Goal: Task Accomplishment & Management: Manage account settings

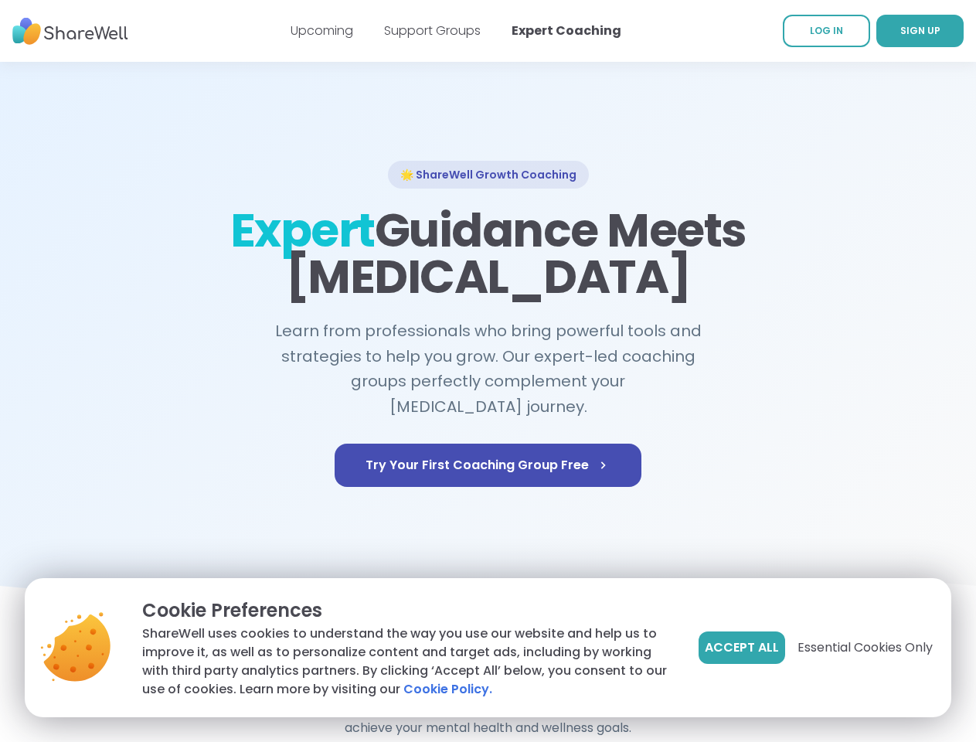
click at [740, 648] on span "Accept All" at bounding box center [742, 647] width 74 height 19
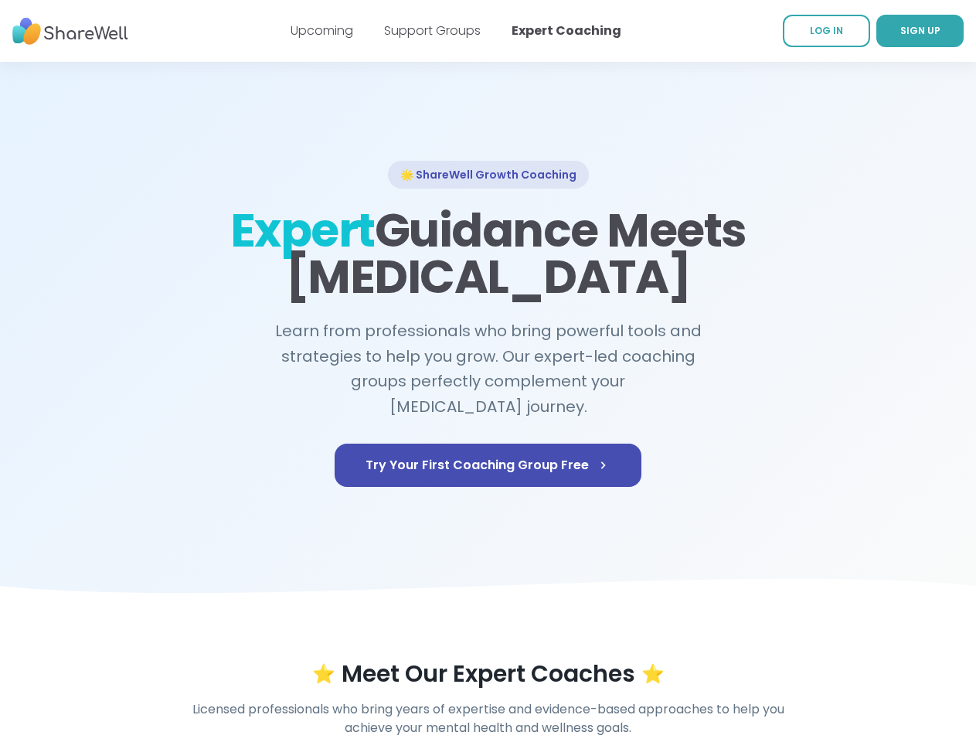
click at [864, 660] on div "⭐ Meet Our Expert Coaches ⭐" at bounding box center [488, 674] width 887 height 28
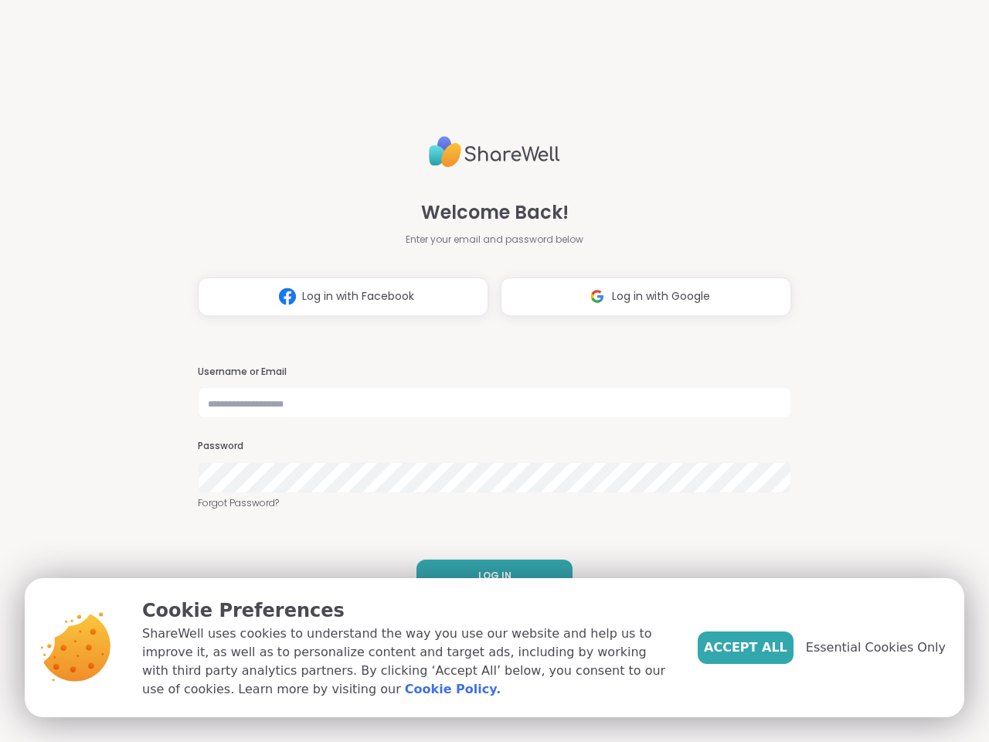
click at [488, 371] on h3 "Username or Email" at bounding box center [495, 372] width 594 height 13
click at [337, 297] on span "Log in with Facebook" at bounding box center [358, 296] width 112 height 16
click at [640, 297] on span "Log in with Google" at bounding box center [661, 296] width 98 height 16
click at [488, 576] on span "LOG IN" at bounding box center [494, 576] width 33 height 14
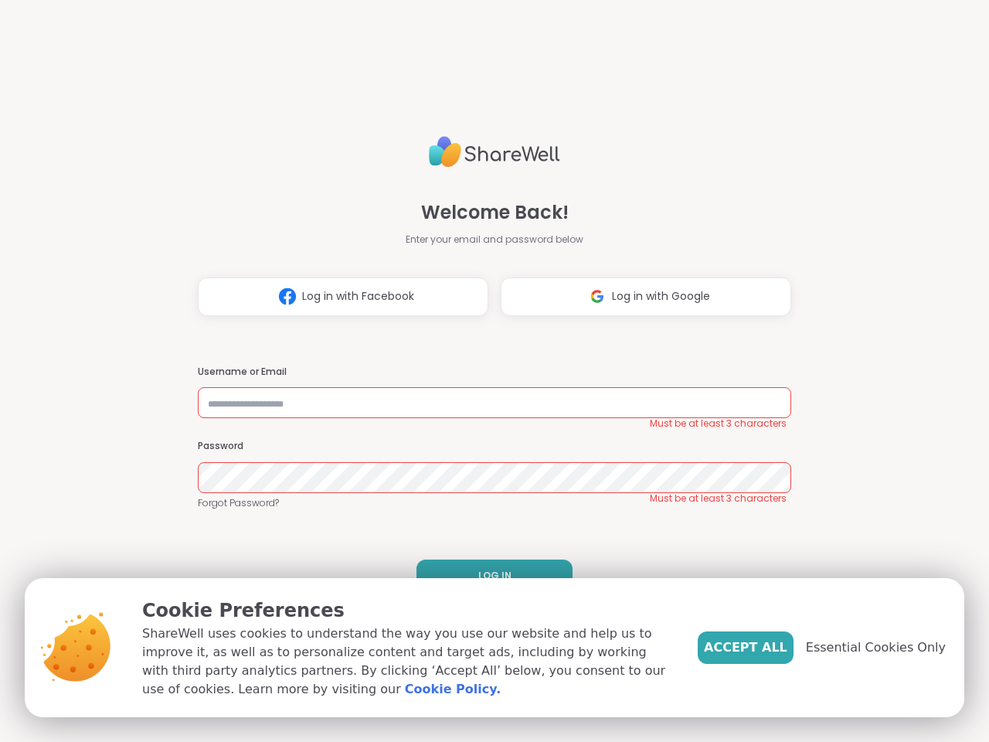
click at [771, 648] on span "Accept All" at bounding box center [745, 647] width 83 height 19
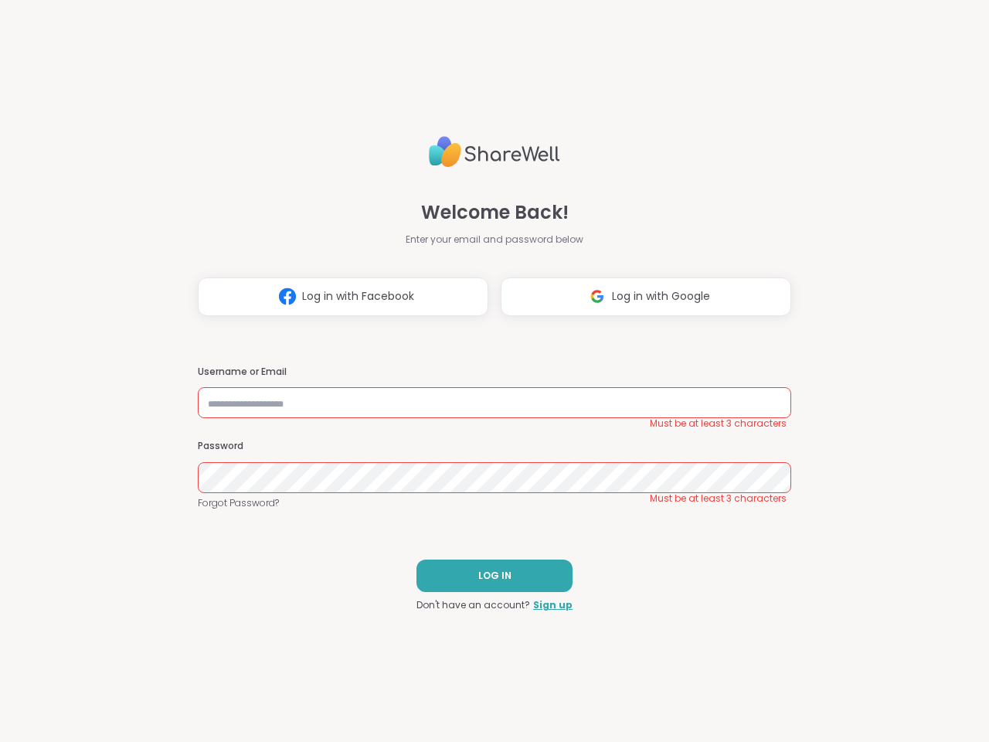
click at [885, 648] on div "Welcome Back! Enter your email and password below Log in with Facebook Log in w…" at bounding box center [494, 371] width 989 height 742
